Goal: Share content: Share content

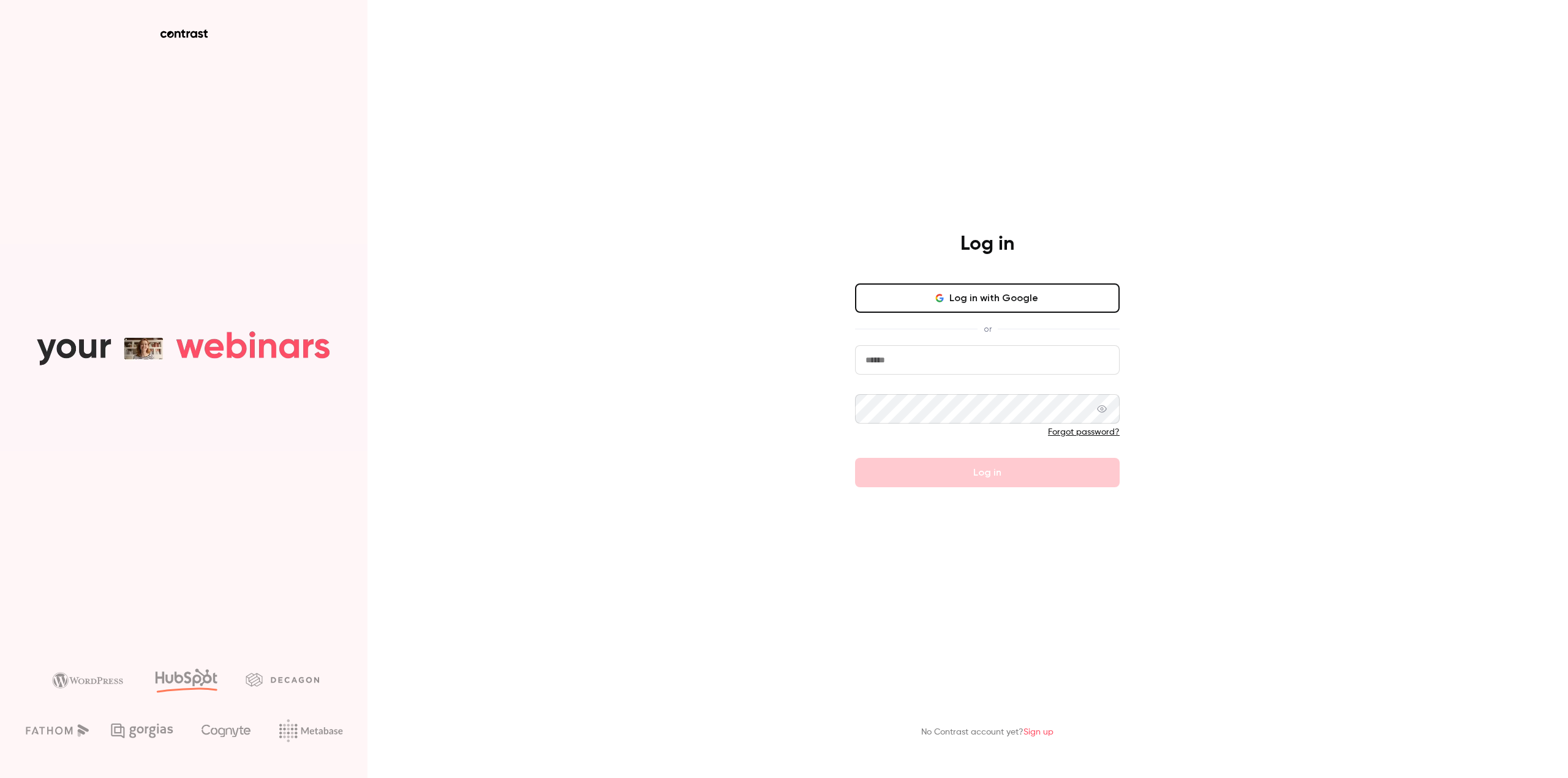
drag, startPoint x: 918, startPoint y: 349, endPoint x: 911, endPoint y: 357, distance: 10.6
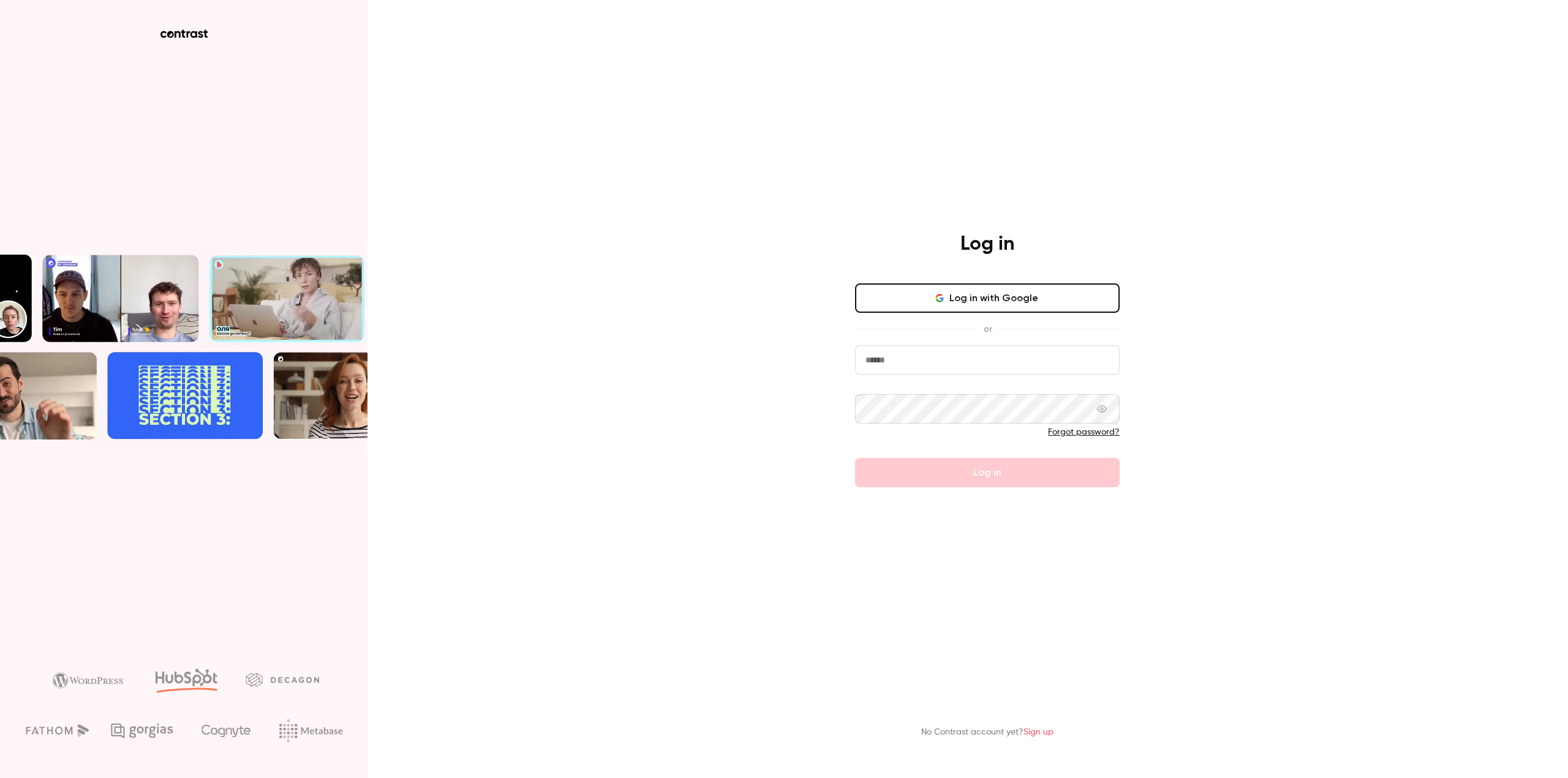
click at [918, 349] on input "email" at bounding box center [987, 360] width 265 height 29
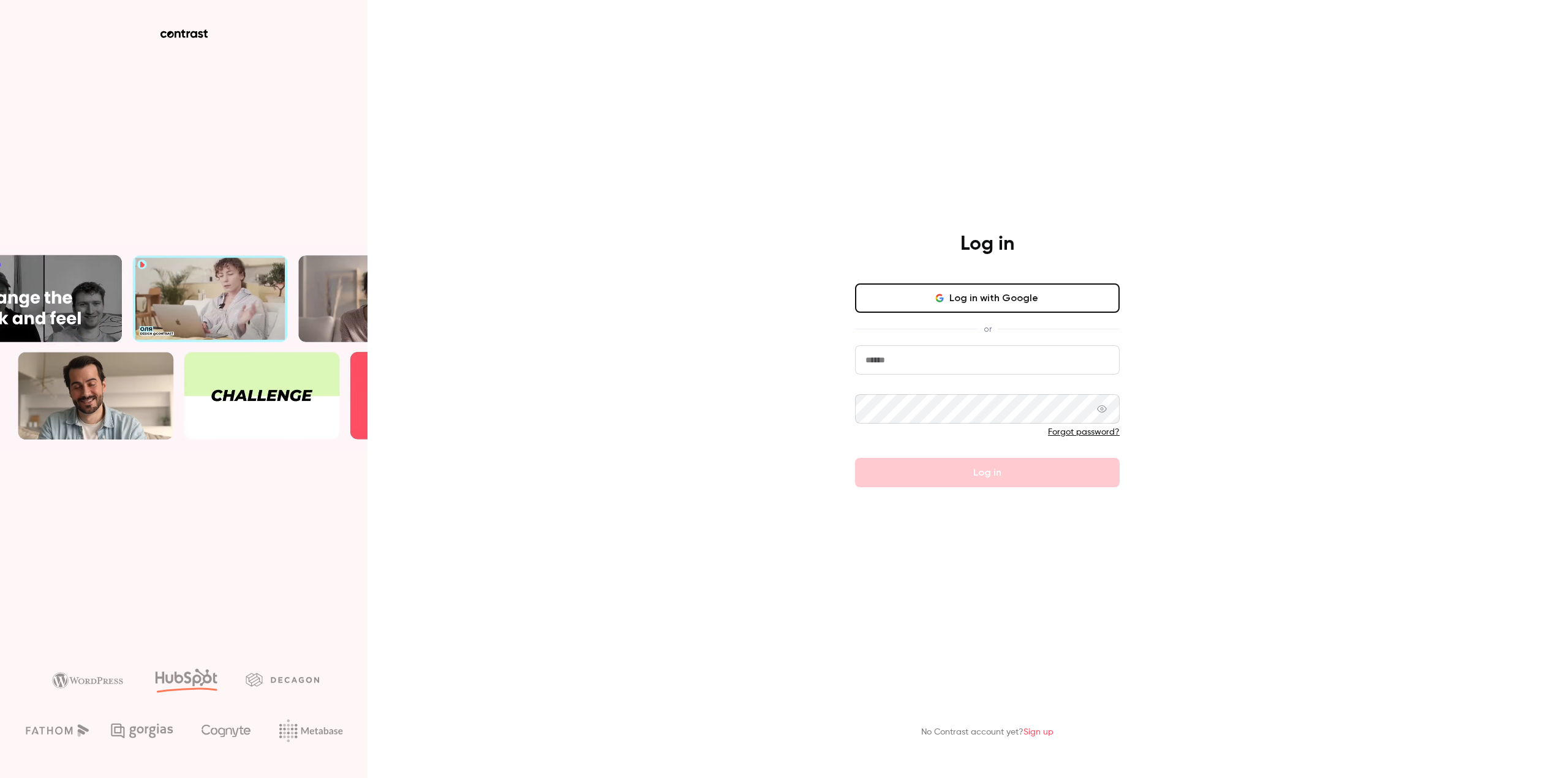
type input "**********"
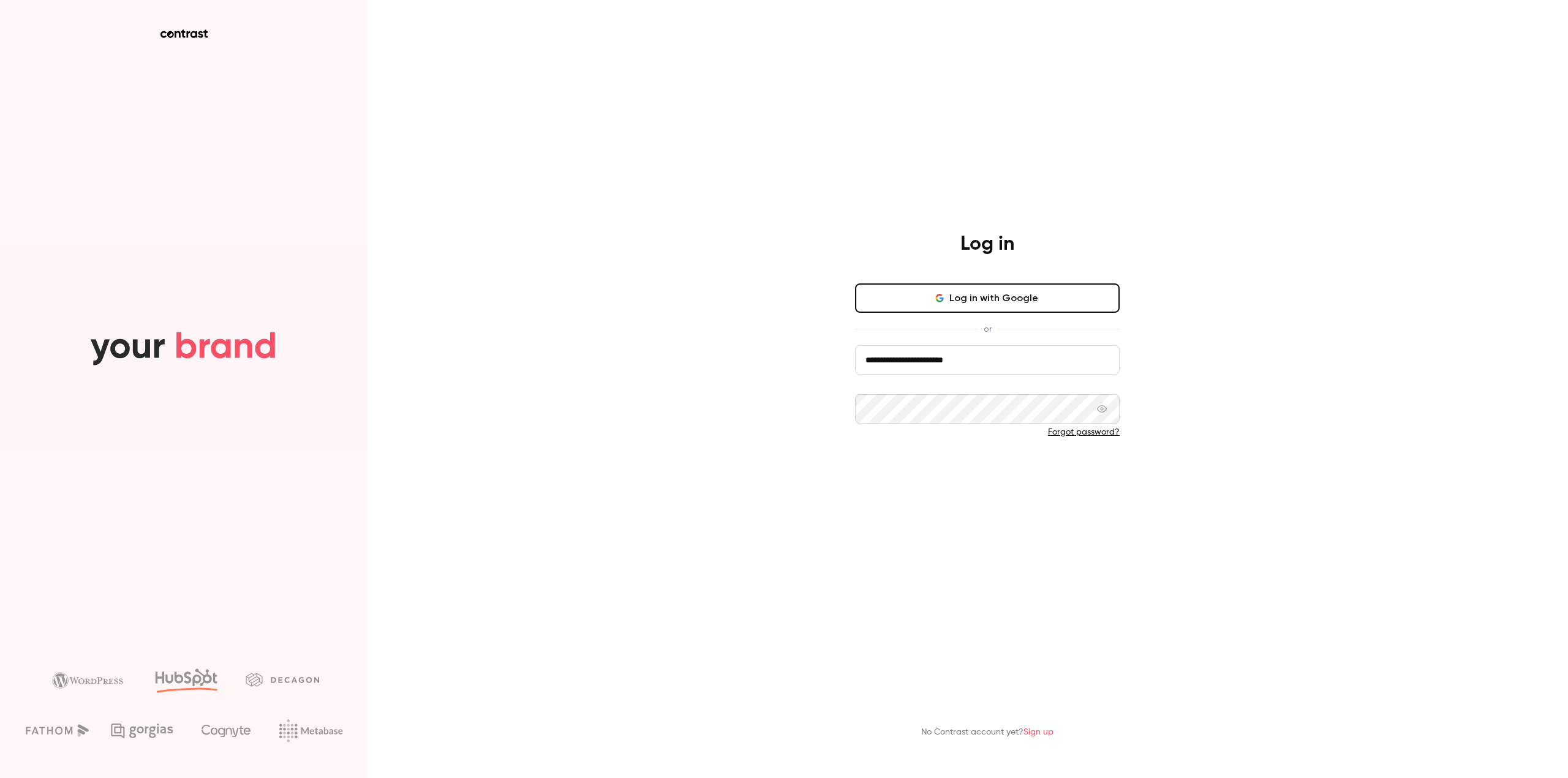
click at [924, 470] on button "Log in" at bounding box center [987, 473] width 265 height 29
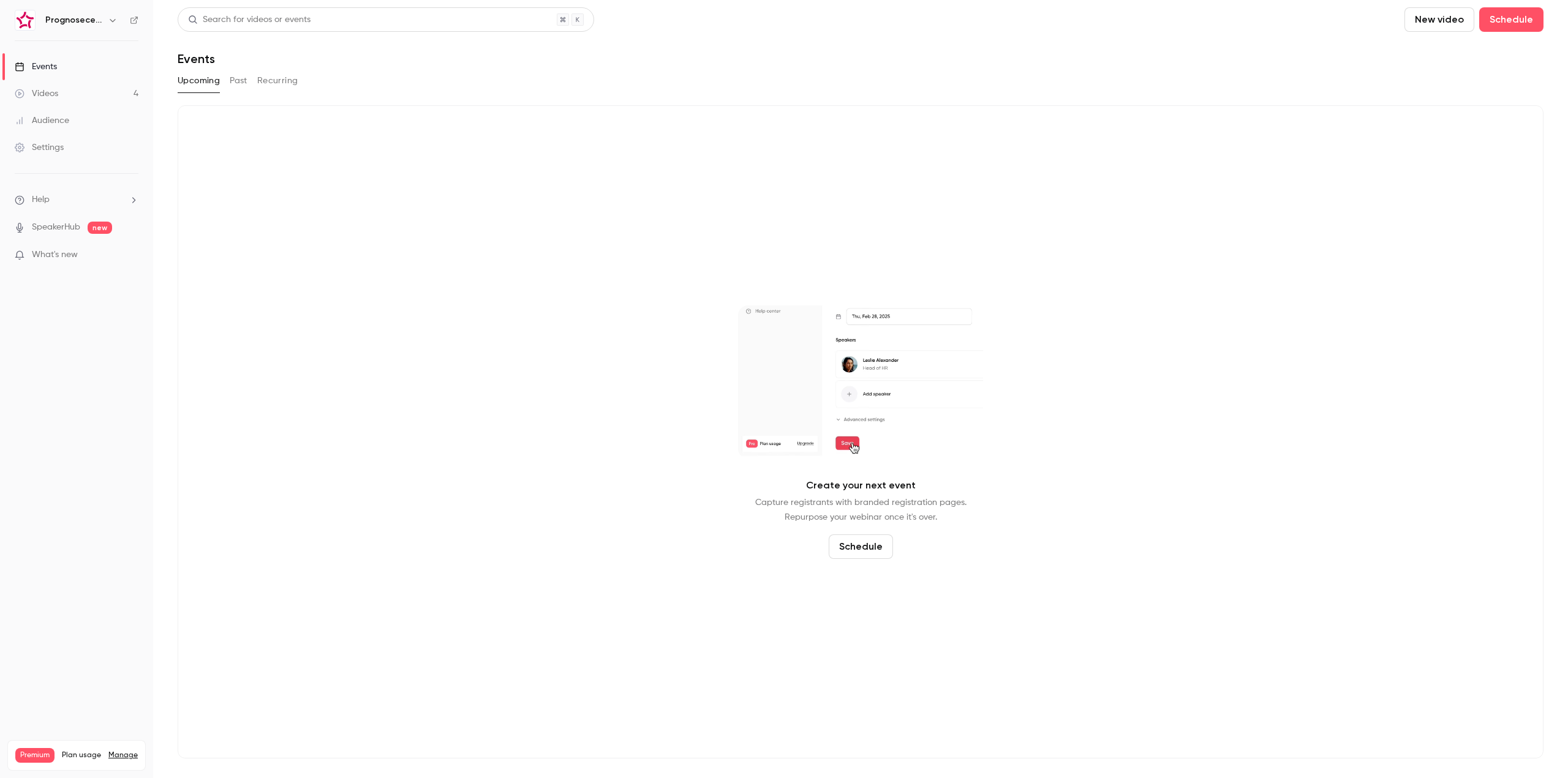
click at [134, 16] on icon at bounding box center [134, 20] width 9 height 9
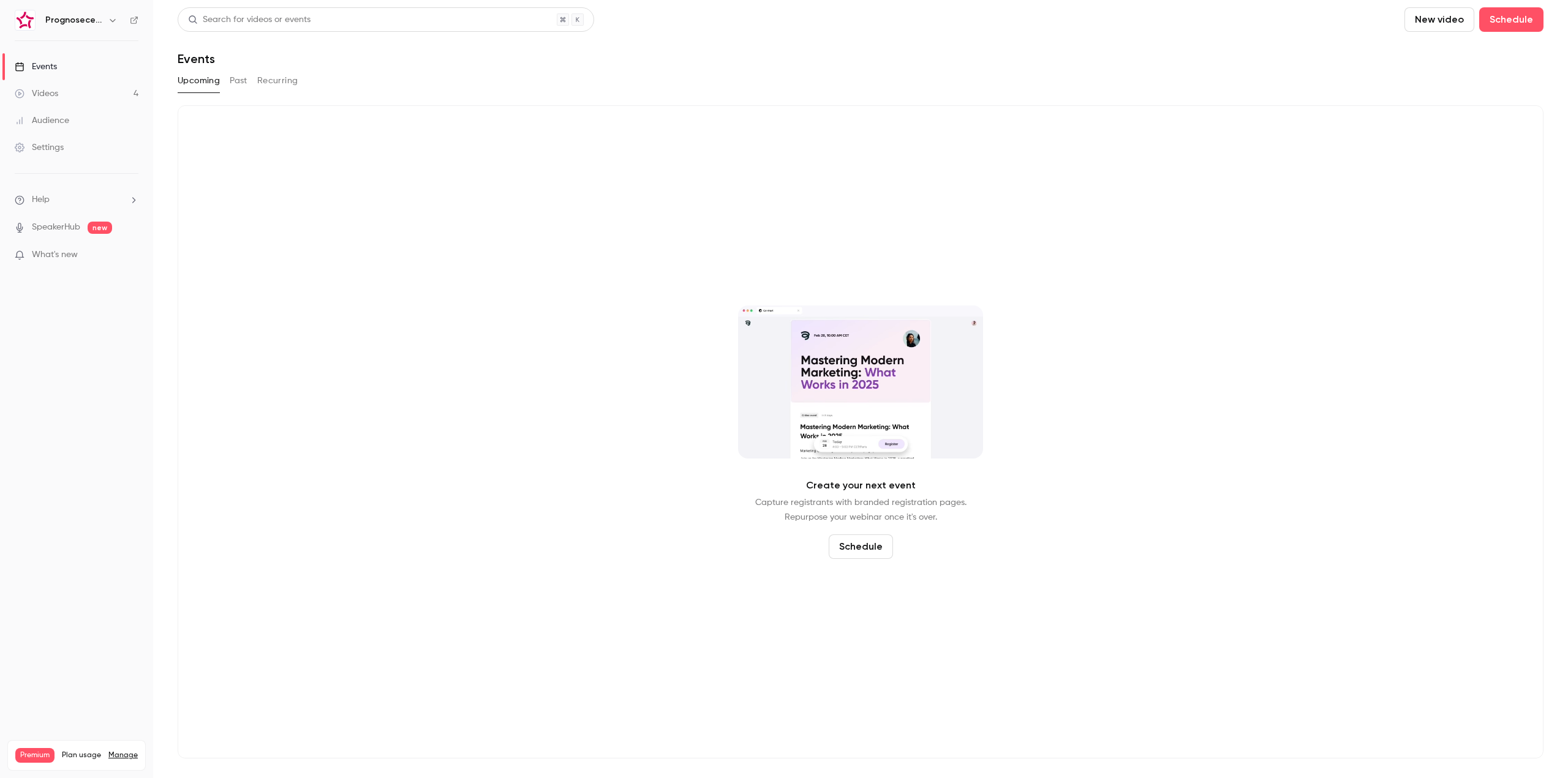
drag, startPoint x: 99, startPoint y: 26, endPoint x: 104, endPoint y: 22, distance: 6.4
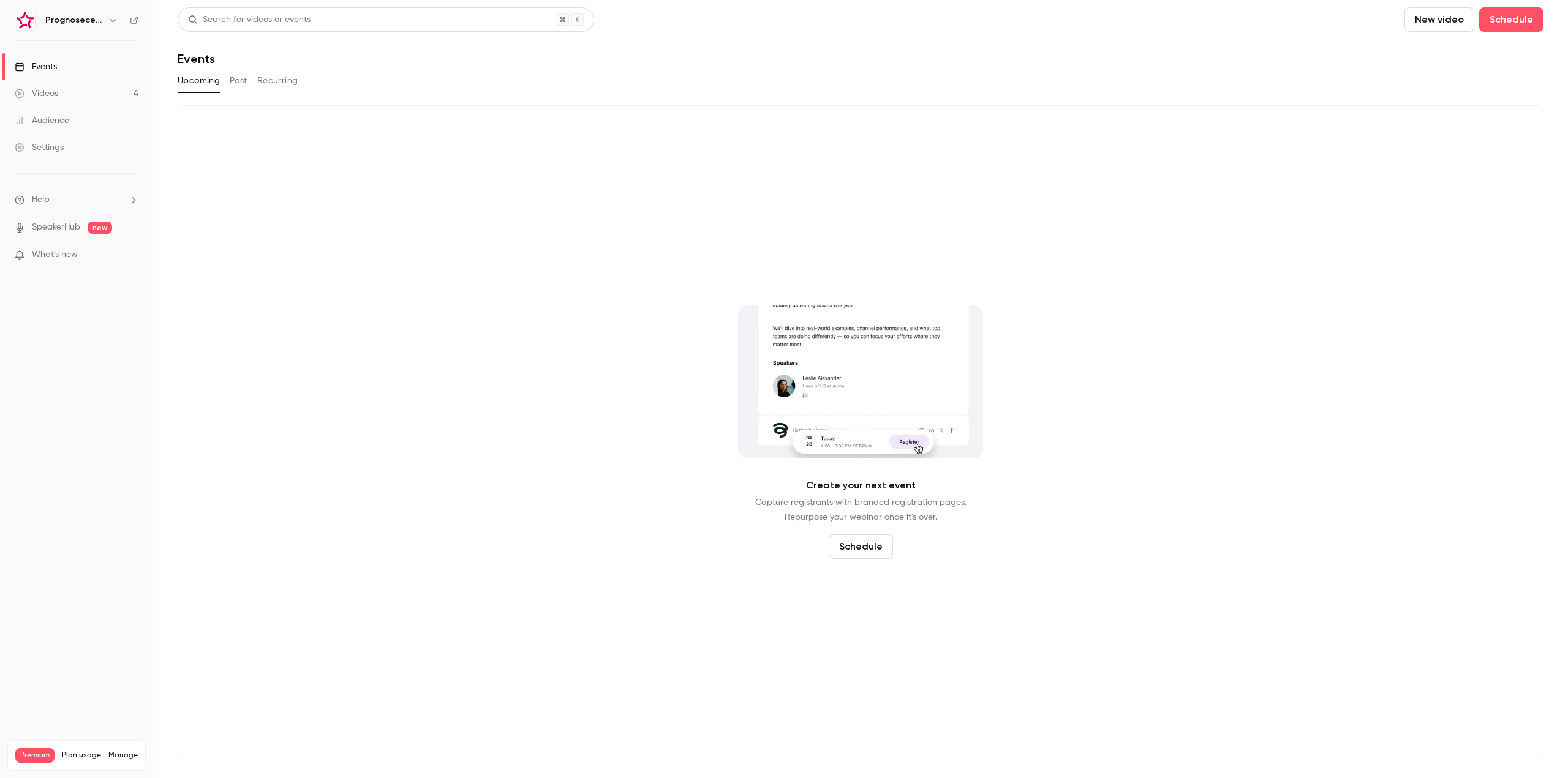
click at [101, 24] on div "Prognosecenteret | Powered by Hubexo" at bounding box center [82, 20] width 75 height 15
click at [107, 19] on button "button" at bounding box center [113, 20] width 15 height 15
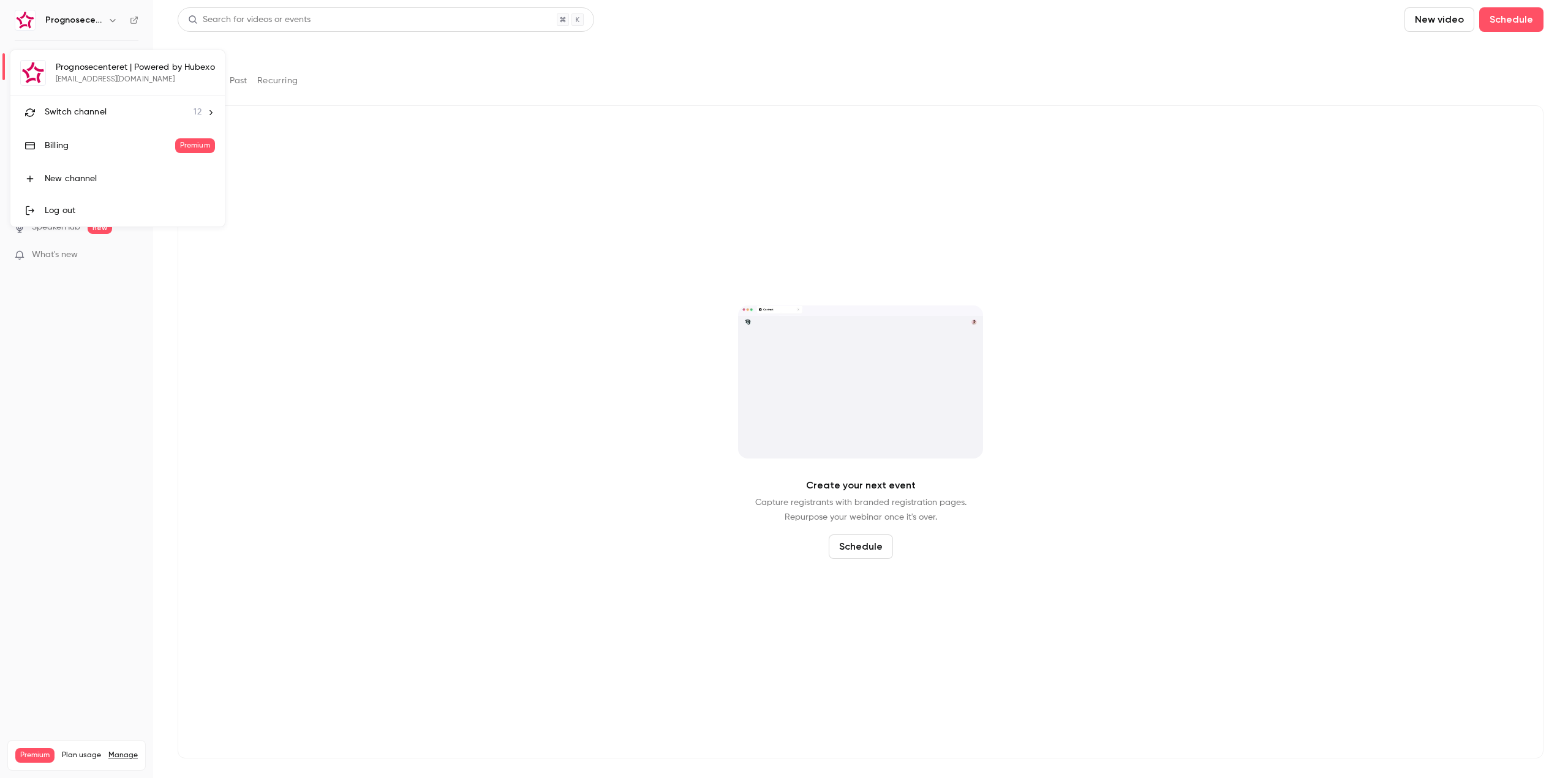
click at [106, 116] on div "Switch channel 12" at bounding box center [124, 112] width 157 height 13
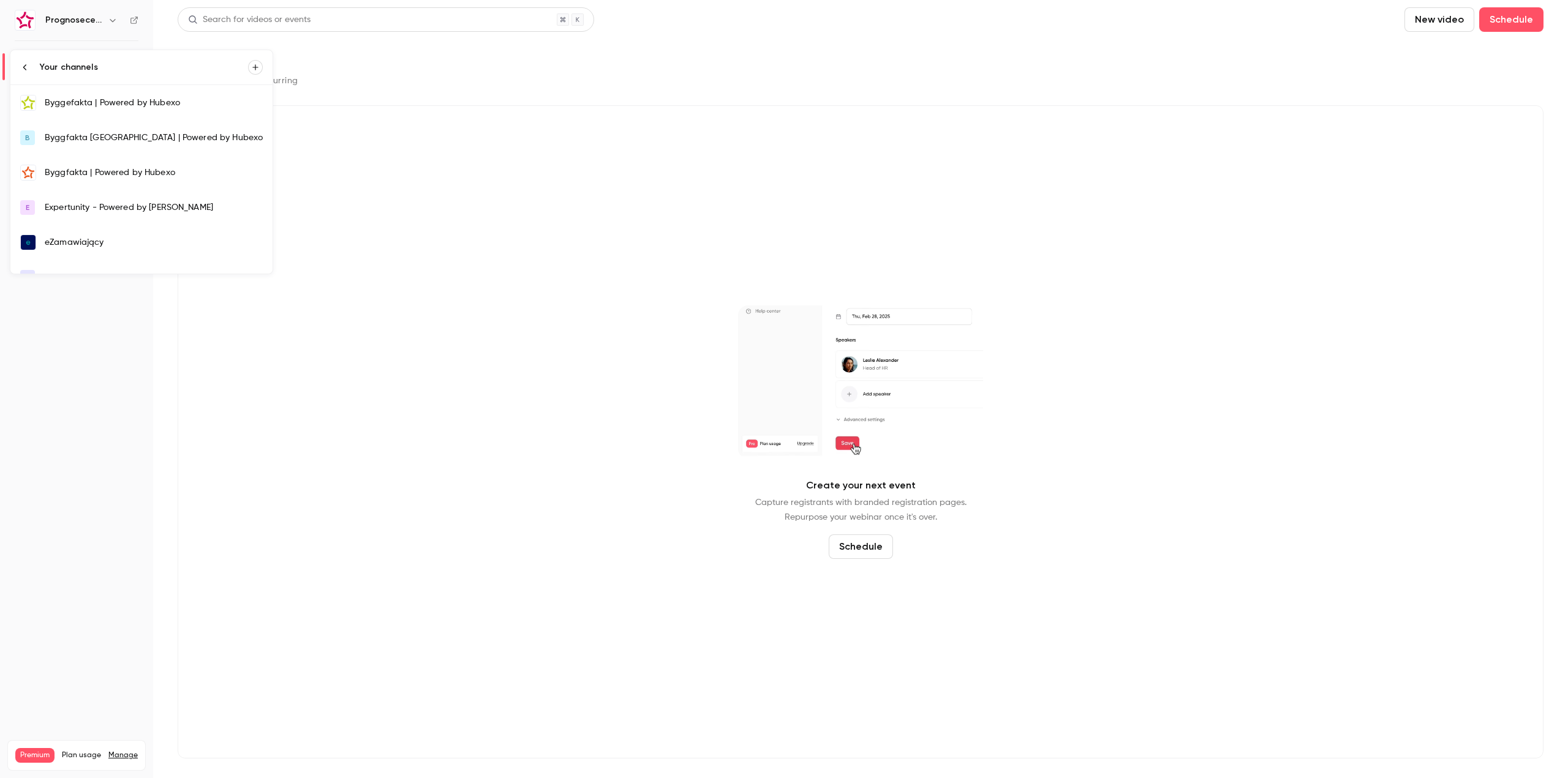
click at [109, 106] on div "Byggefakta | Powered by Hubexo" at bounding box center [154, 103] width 218 height 12
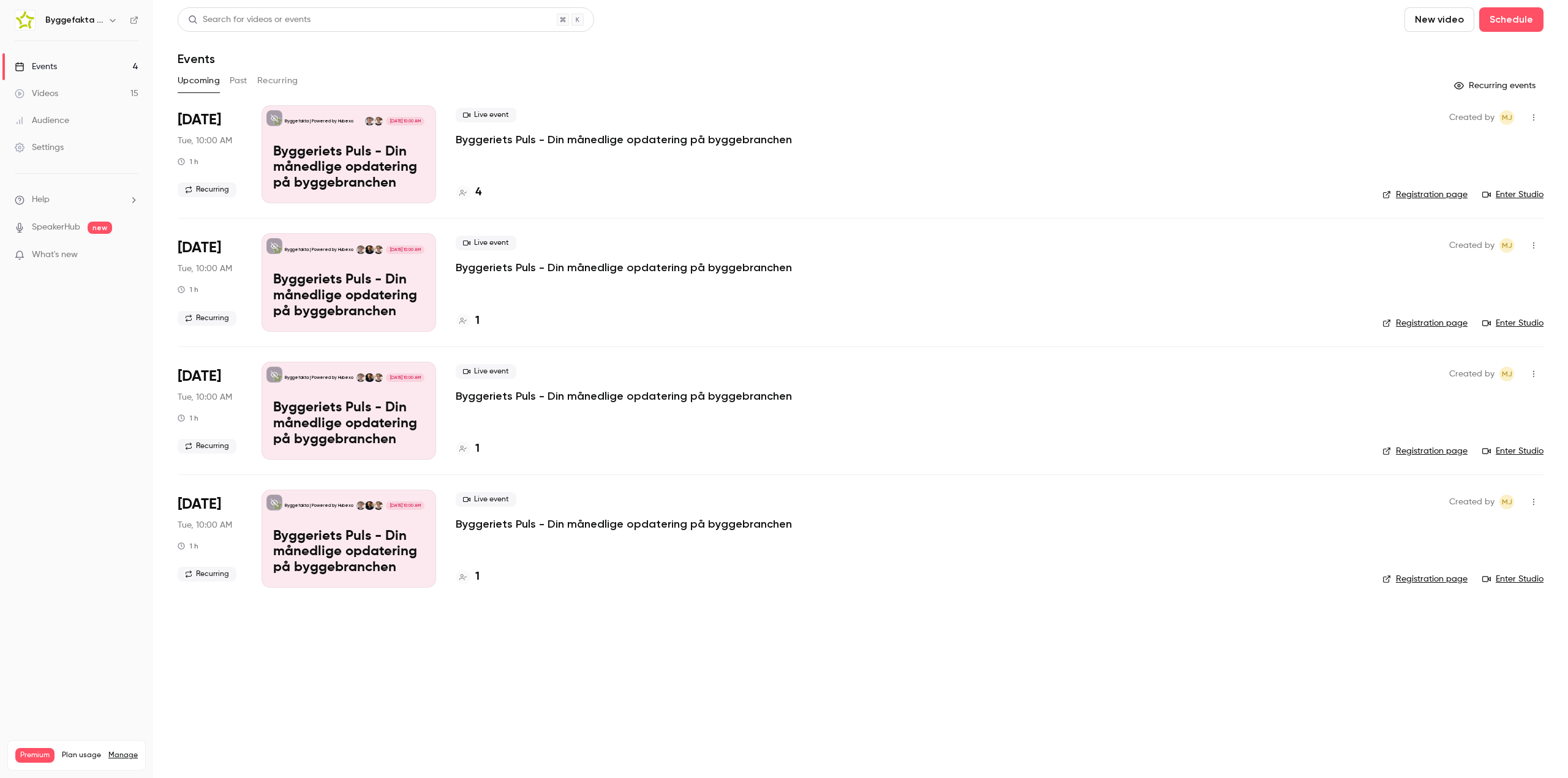
click at [546, 138] on p "Byggeriets Puls - Din månedlige opdatering på byggebranchen" at bounding box center [623, 139] width 336 height 15
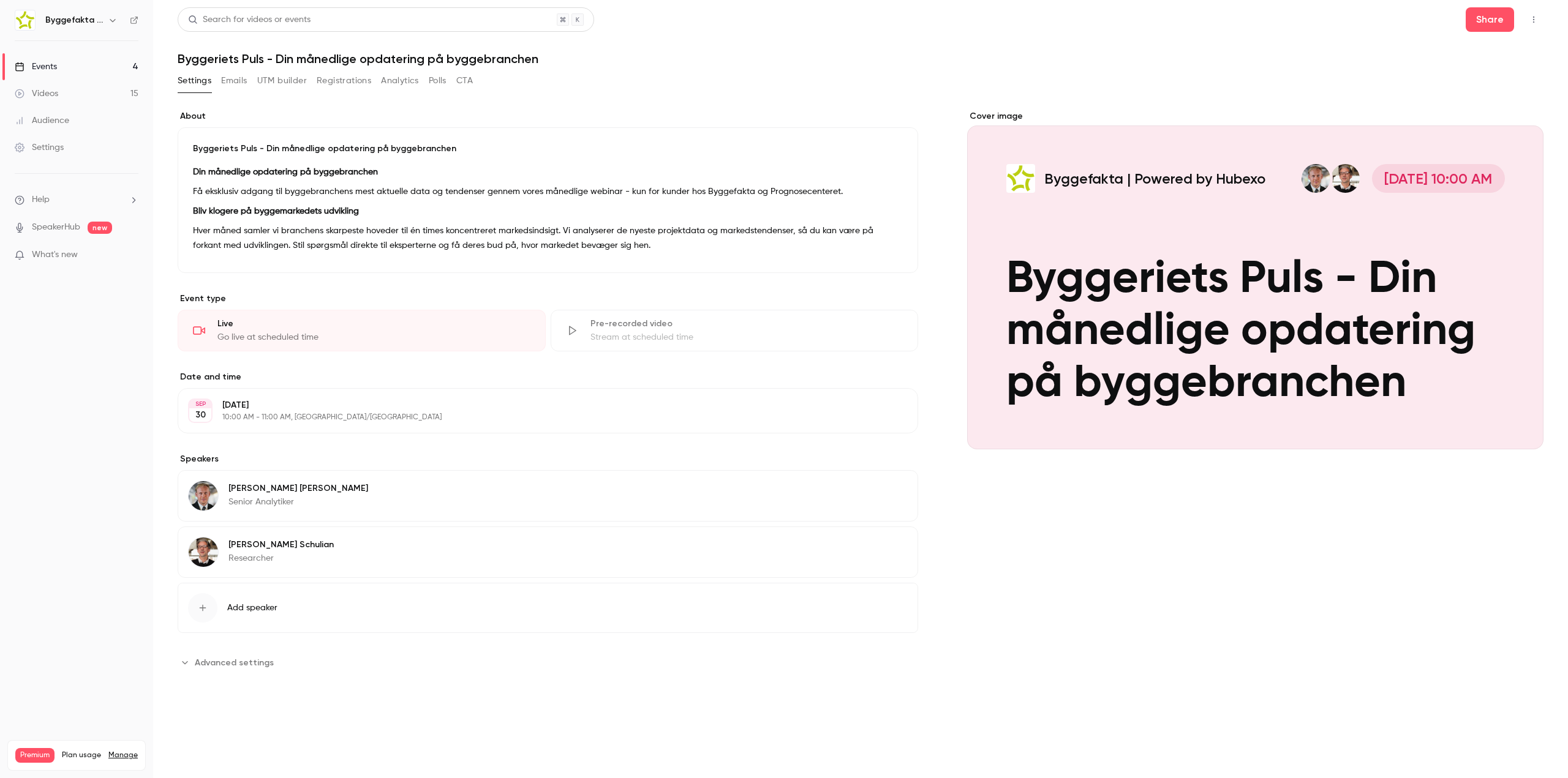
click at [1536, 24] on icon "button" at bounding box center [1534, 19] width 10 height 9
click at [1492, 24] on div at bounding box center [784, 389] width 1568 height 778
click at [1484, 23] on button "Share" at bounding box center [1490, 19] width 49 height 24
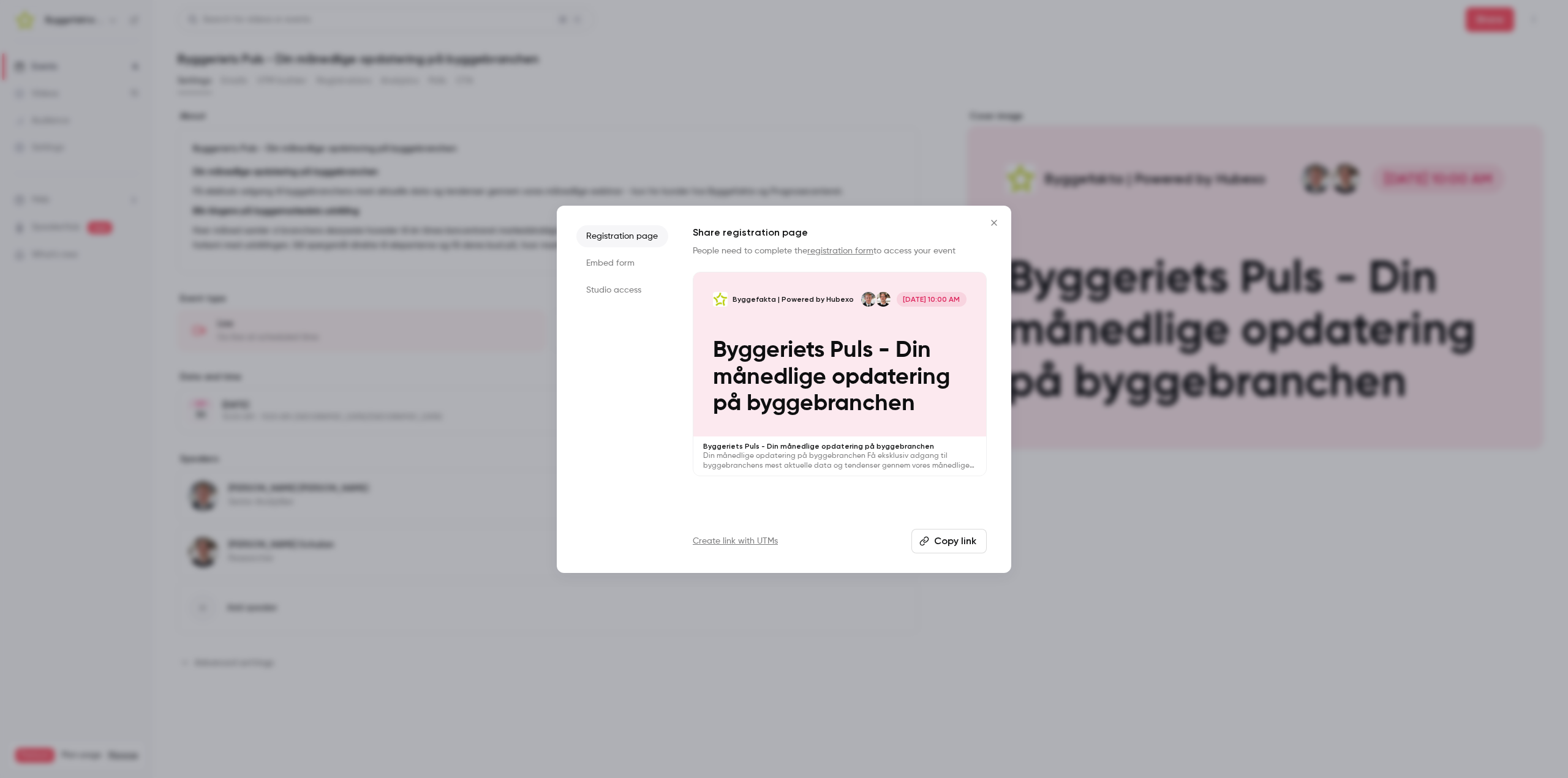
click at [958, 542] on button "Copy link" at bounding box center [949, 541] width 76 height 24
click at [965, 539] on button "Copy link" at bounding box center [949, 541] width 76 height 24
click at [745, 541] on link "Create link with UTMs" at bounding box center [735, 541] width 85 height 12
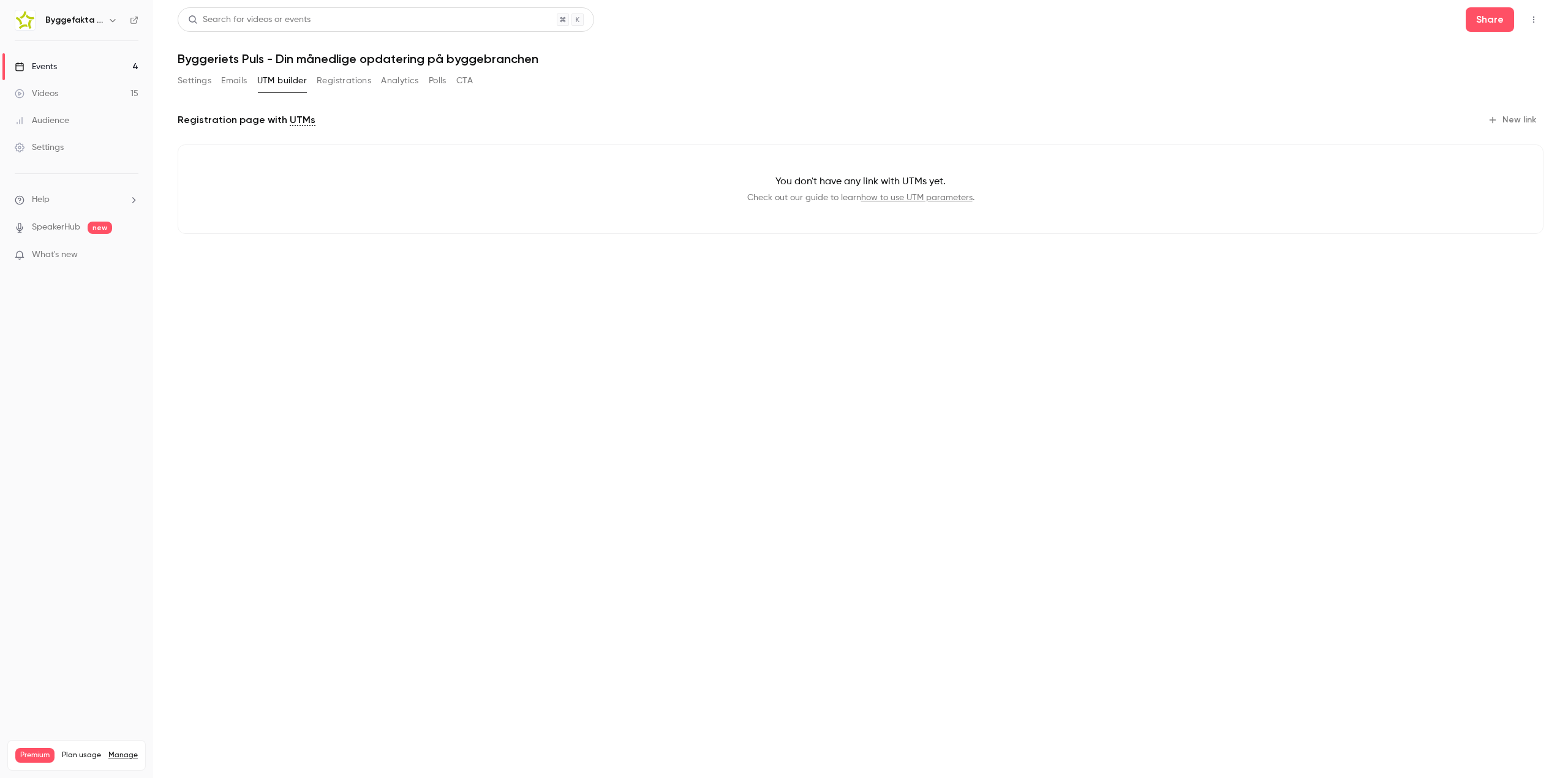
click at [1511, 113] on button "New link" at bounding box center [1513, 119] width 61 height 19
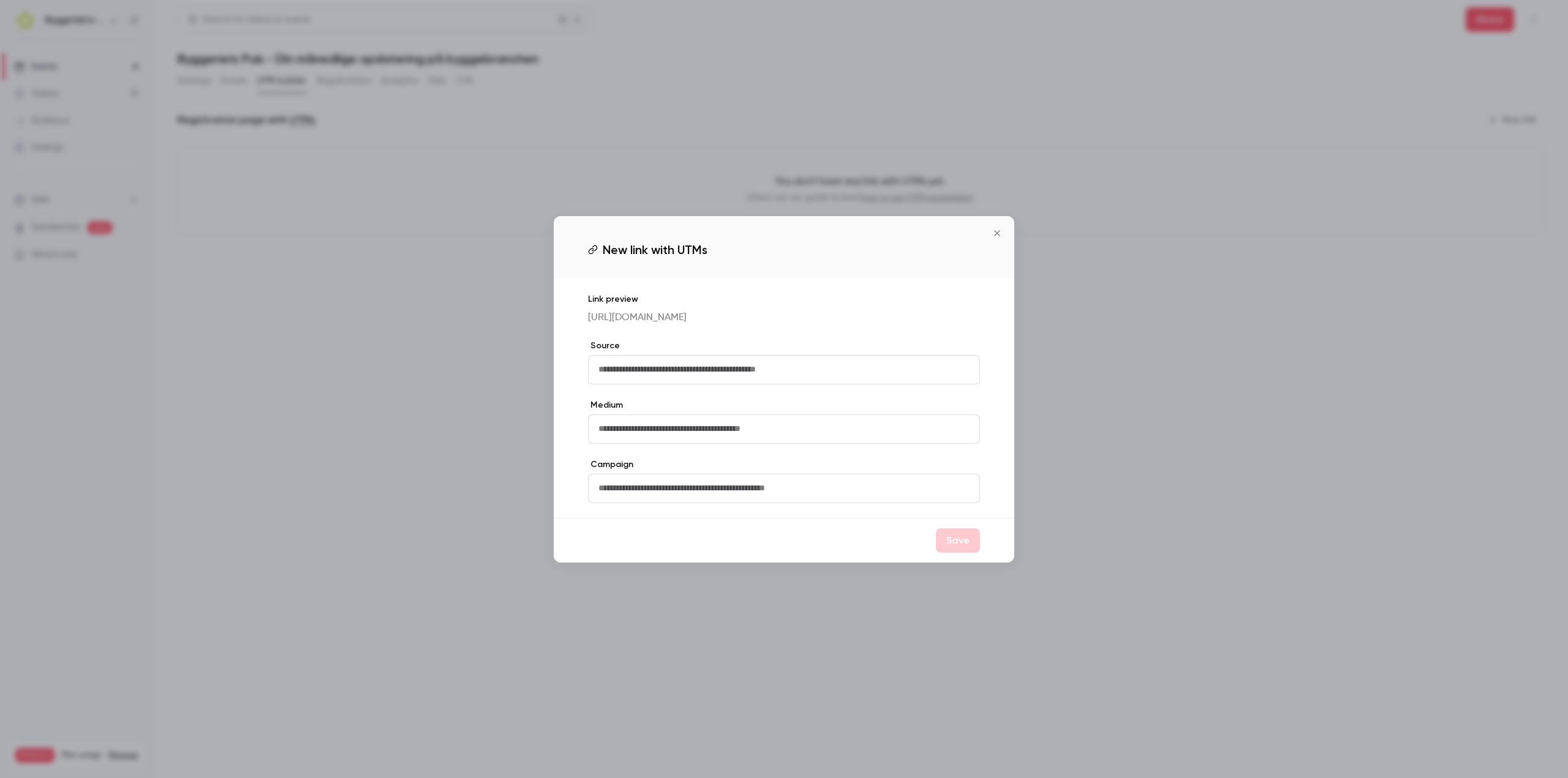
click at [1006, 229] on button "Close" at bounding box center [997, 233] width 24 height 24
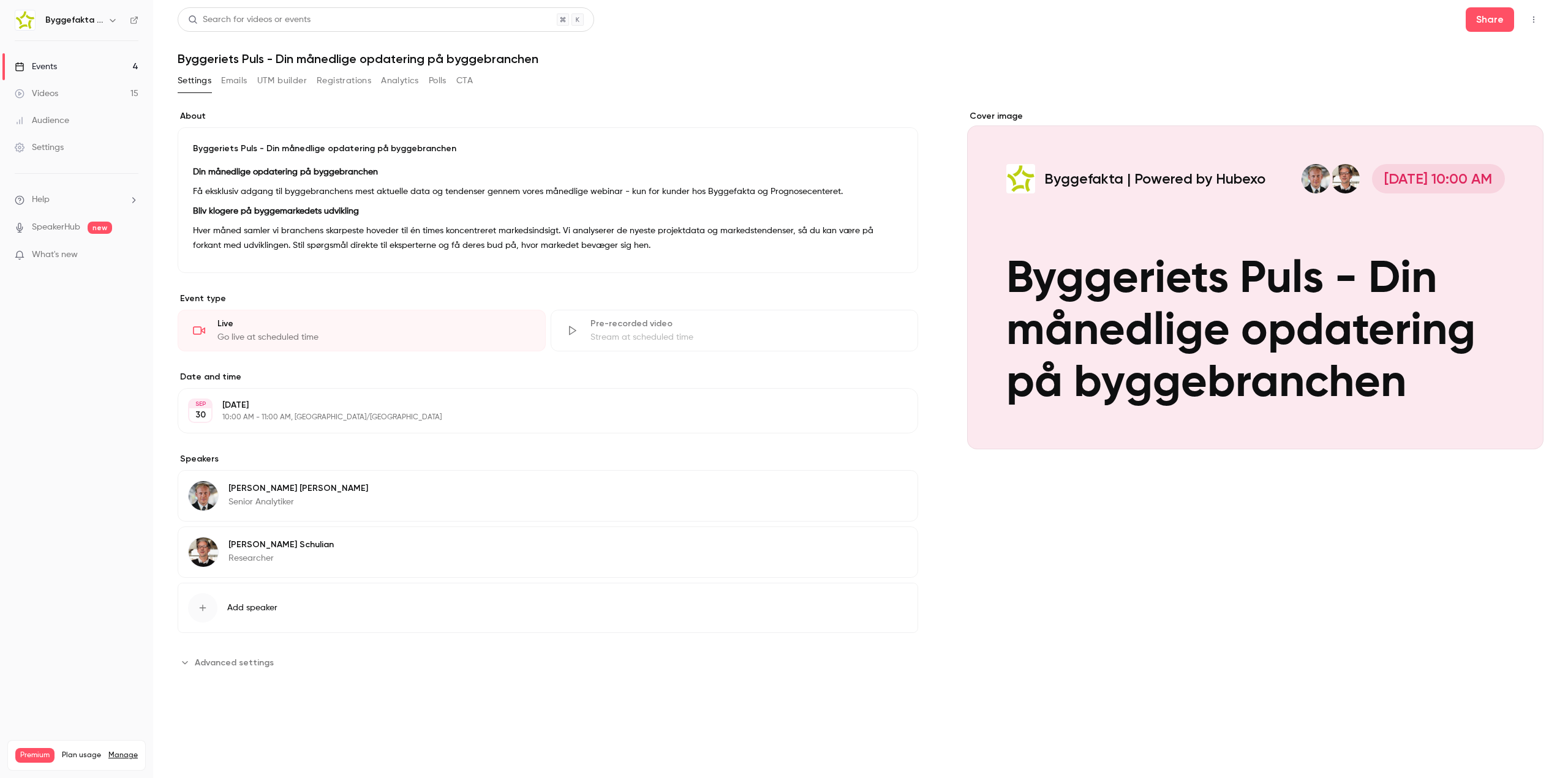
click at [1160, 36] on header "Search for videos or events Share Byggeriets Puls - Din månedlige opdatering på…" at bounding box center [860, 36] width 1366 height 59
click at [1494, 14] on button "Share" at bounding box center [1490, 19] width 49 height 24
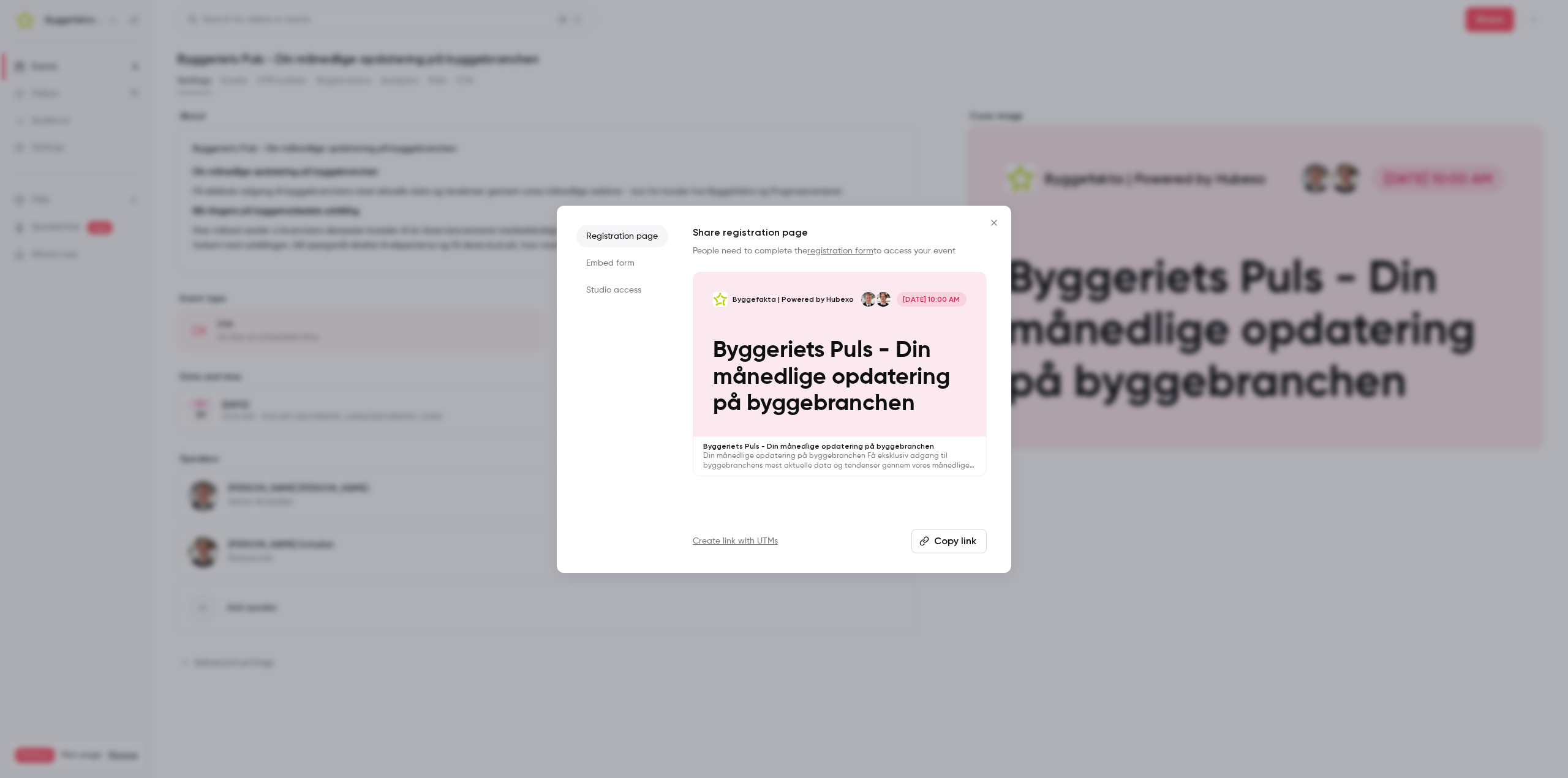
click at [930, 540] on button "Copy link" at bounding box center [949, 541] width 76 height 24
click at [997, 221] on icon "Close" at bounding box center [994, 223] width 15 height 10
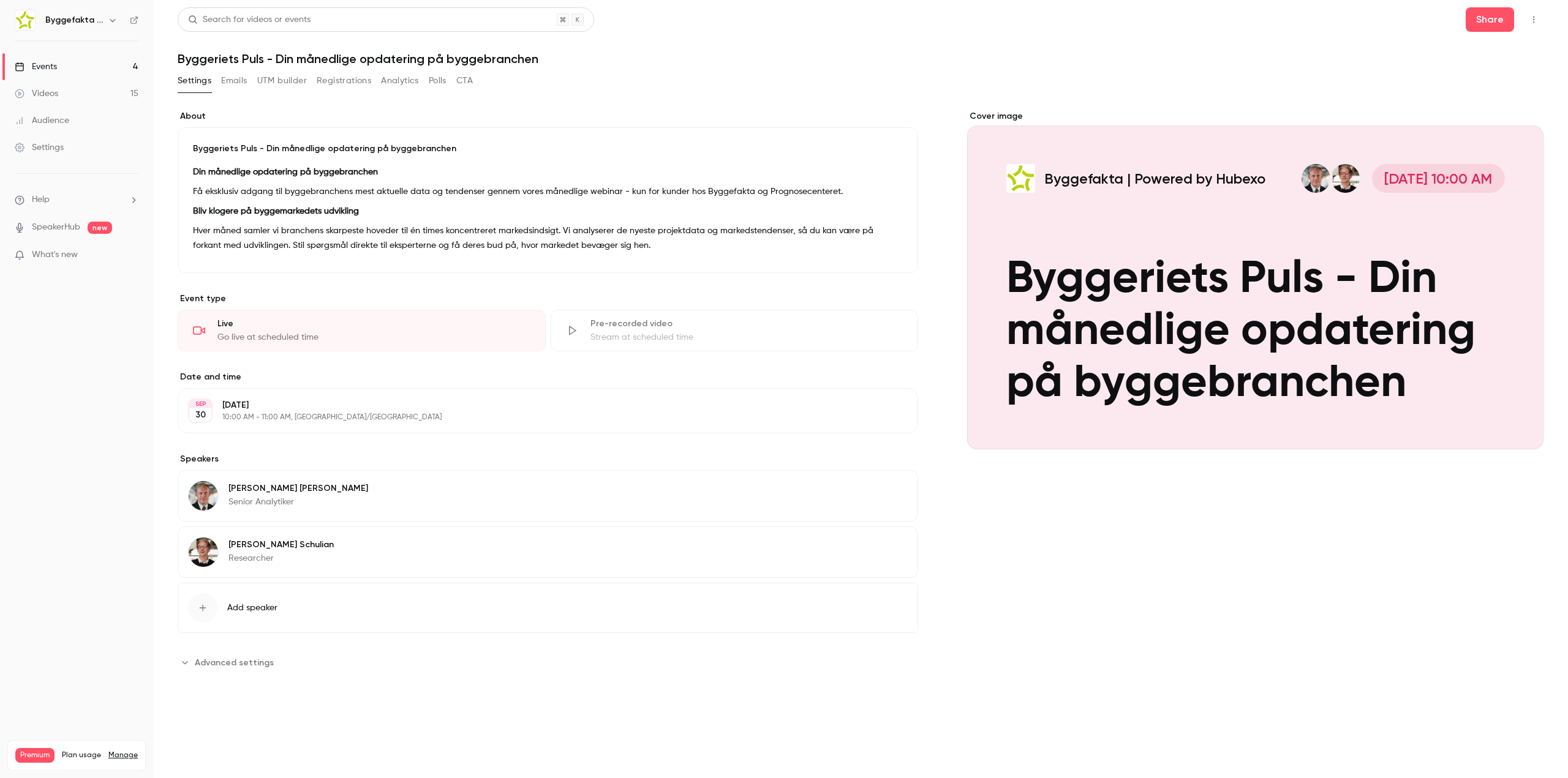
click at [418, 191] on p "Få eksklusiv adgang til byggebranchens mest aktuelle data og tendenser gennem v…" at bounding box center [548, 191] width 710 height 15
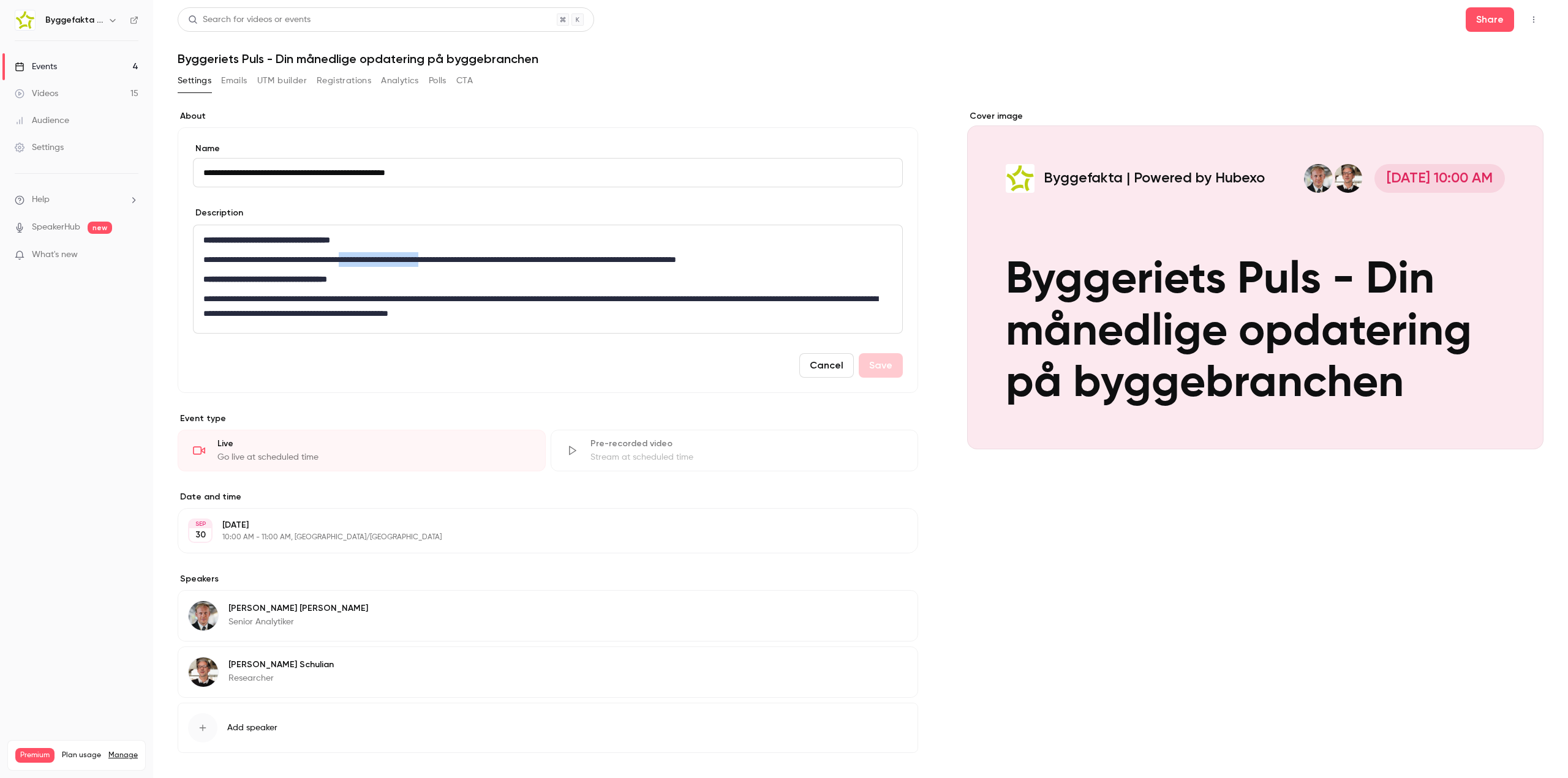
drag, startPoint x: 386, startPoint y: 258, endPoint x: 493, endPoint y: 260, distance: 107.0
click at [493, 260] on p "**********" at bounding box center [546, 259] width 684 height 15
copy p "**********"
